Goal: Task Accomplishment & Management: Manage account settings

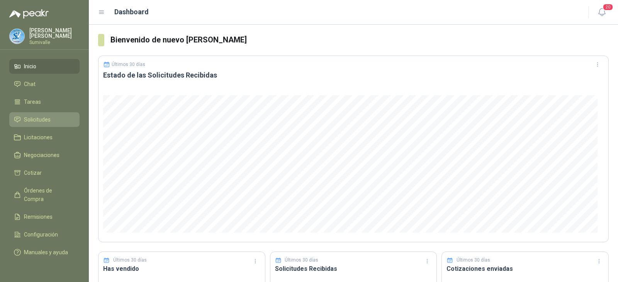
click at [47, 112] on link "Solicitudes" at bounding box center [44, 119] width 70 height 15
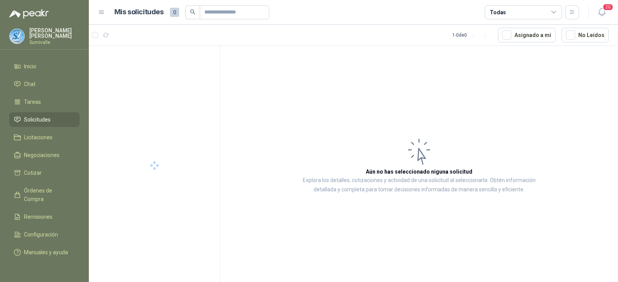
click at [524, 10] on div "Todas" at bounding box center [523, 12] width 77 height 14
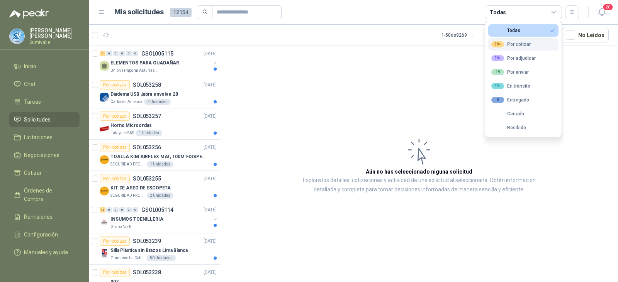
click at [520, 46] on div "99+ Por cotizar" at bounding box center [510, 44] width 39 height 6
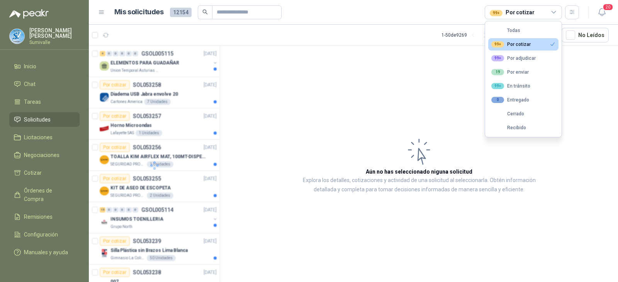
click at [522, 47] on div "99+ Por cotizar" at bounding box center [510, 44] width 39 height 6
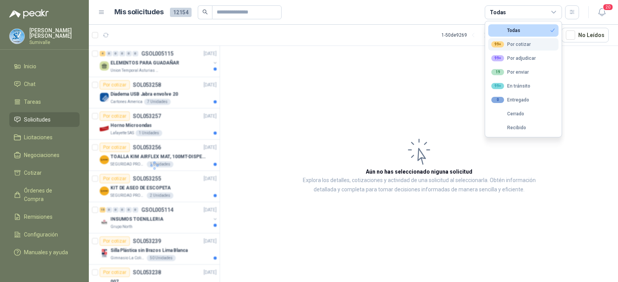
click at [518, 47] on div "99+ Por cotizar" at bounding box center [510, 44] width 39 height 6
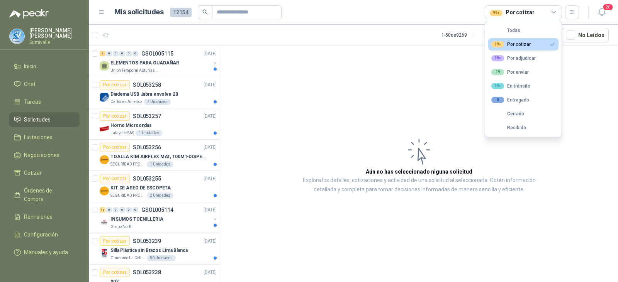
click at [530, 9] on div "99+ Por cotizar" at bounding box center [512, 12] width 44 height 8
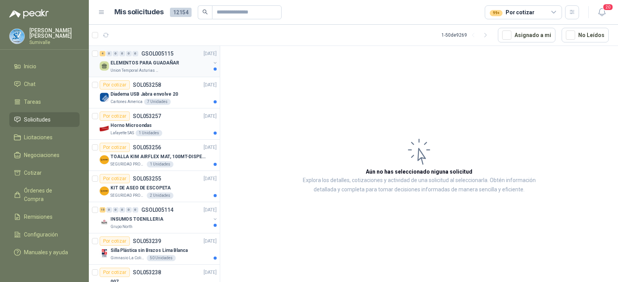
click at [153, 61] on p "ELEMENTOS PARA GUADAÑAR" at bounding box center [144, 62] width 69 height 7
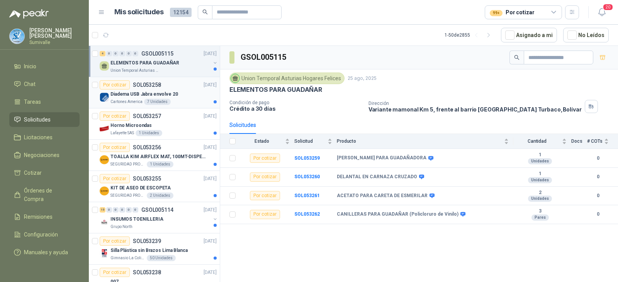
click at [159, 99] on div "7 Unidades" at bounding box center [157, 102] width 27 height 6
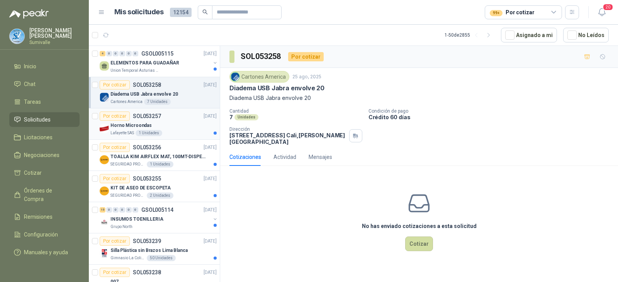
click at [155, 122] on div "Horno Microondas" at bounding box center [163, 125] width 106 height 9
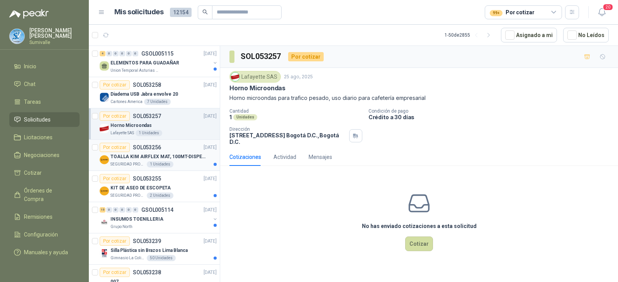
click at [168, 147] on div "Por cotizar SOL053256 [DATE]" at bounding box center [158, 147] width 117 height 9
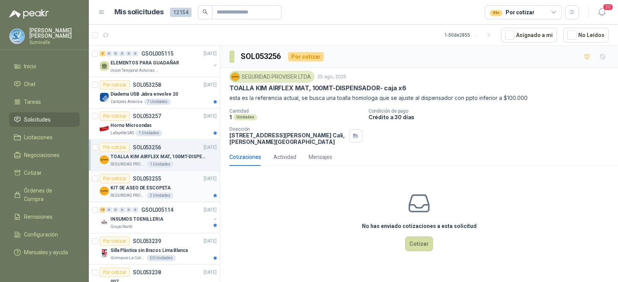
click at [172, 178] on div "Por cotizar SOL053255 [DATE]" at bounding box center [158, 178] width 117 height 9
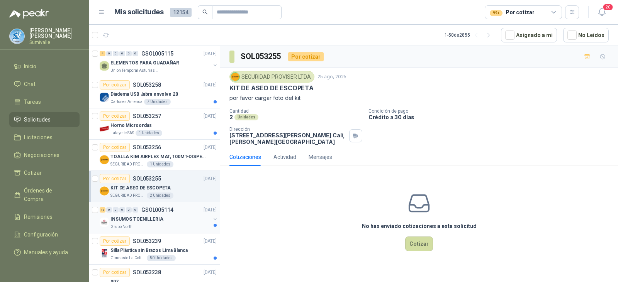
click at [175, 217] on div "INSUMOS TOENILLERIA" at bounding box center [160, 219] width 100 height 9
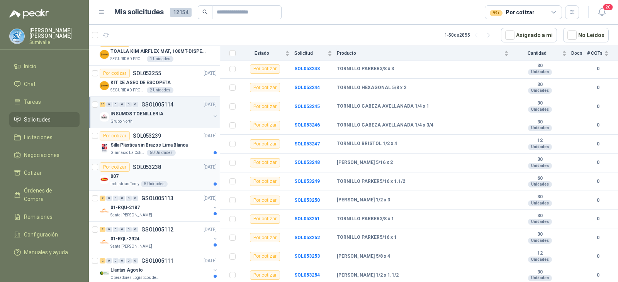
scroll to position [116, 0]
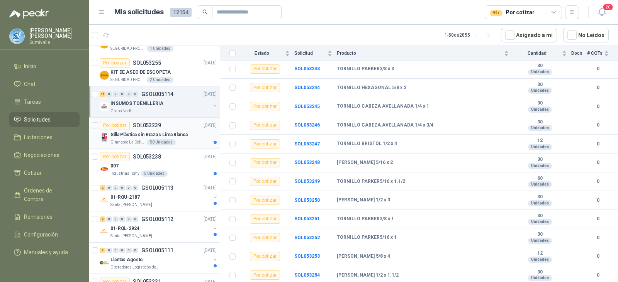
click at [178, 139] on div "Gimnasio La Colina 50 Unidades" at bounding box center [163, 142] width 106 height 6
